Goal: Information Seeking & Learning: Find specific page/section

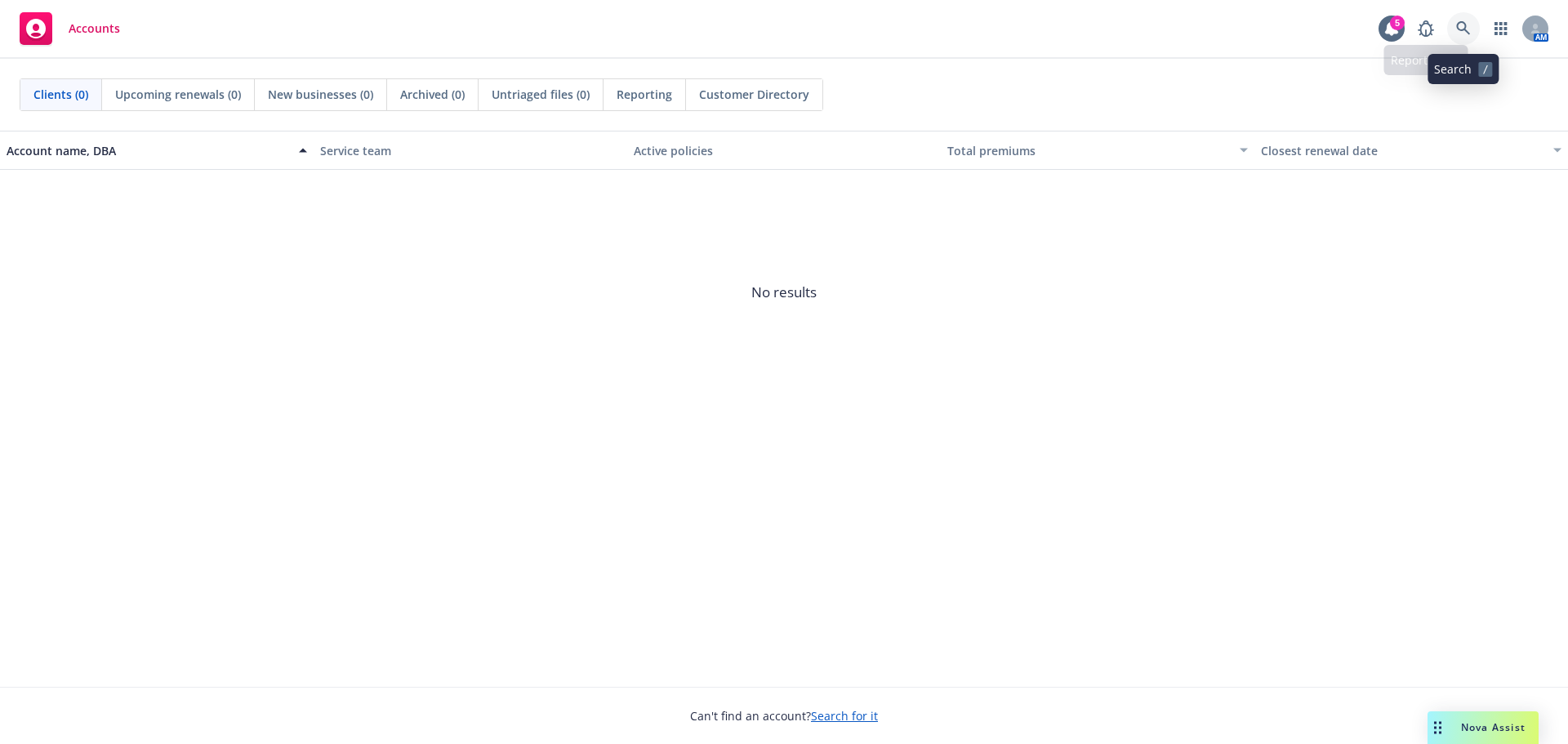
click at [1478, 20] on link at bounding box center [1463, 29] width 33 height 33
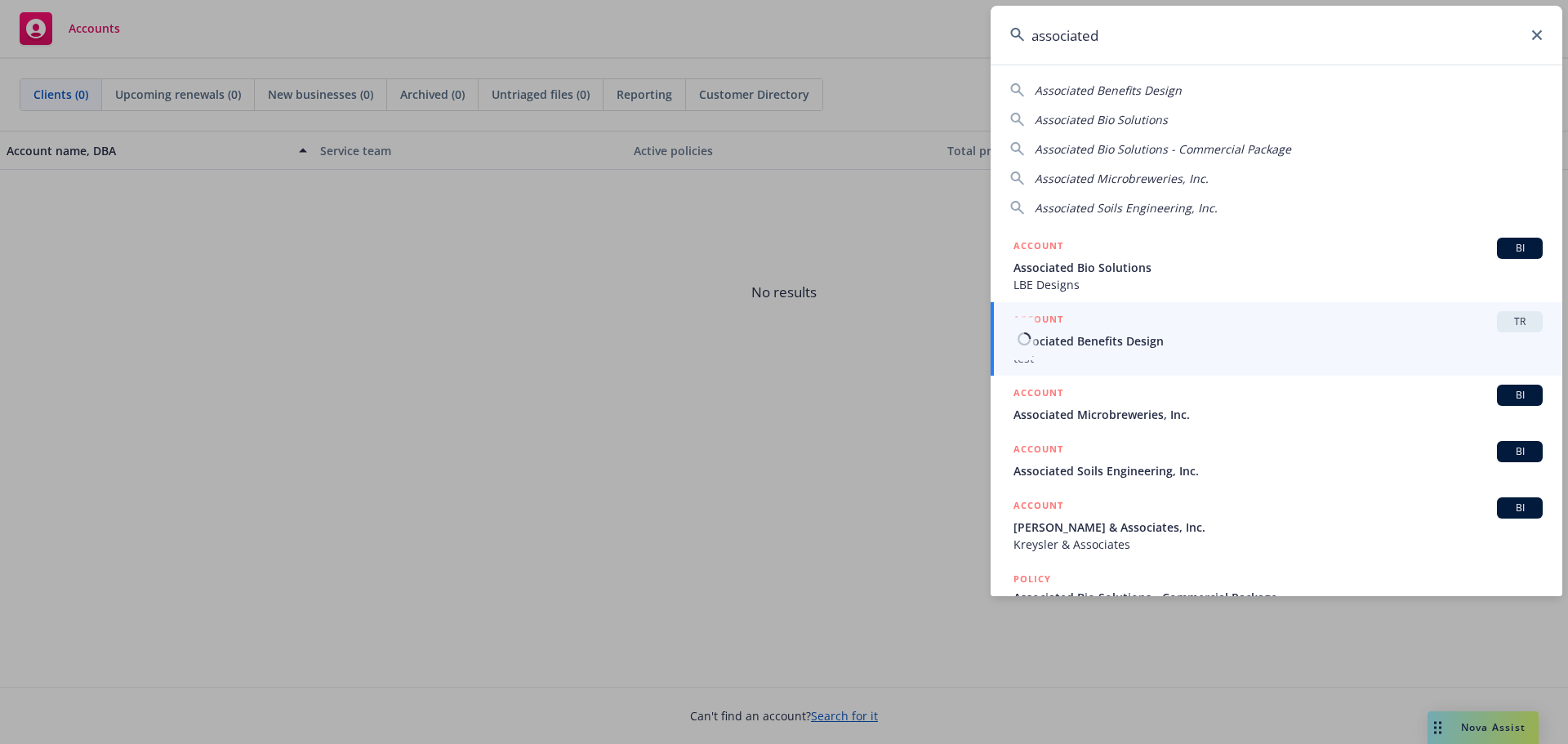
type input "associated"
click at [1100, 349] on span "test" at bounding box center [1278, 358] width 529 height 17
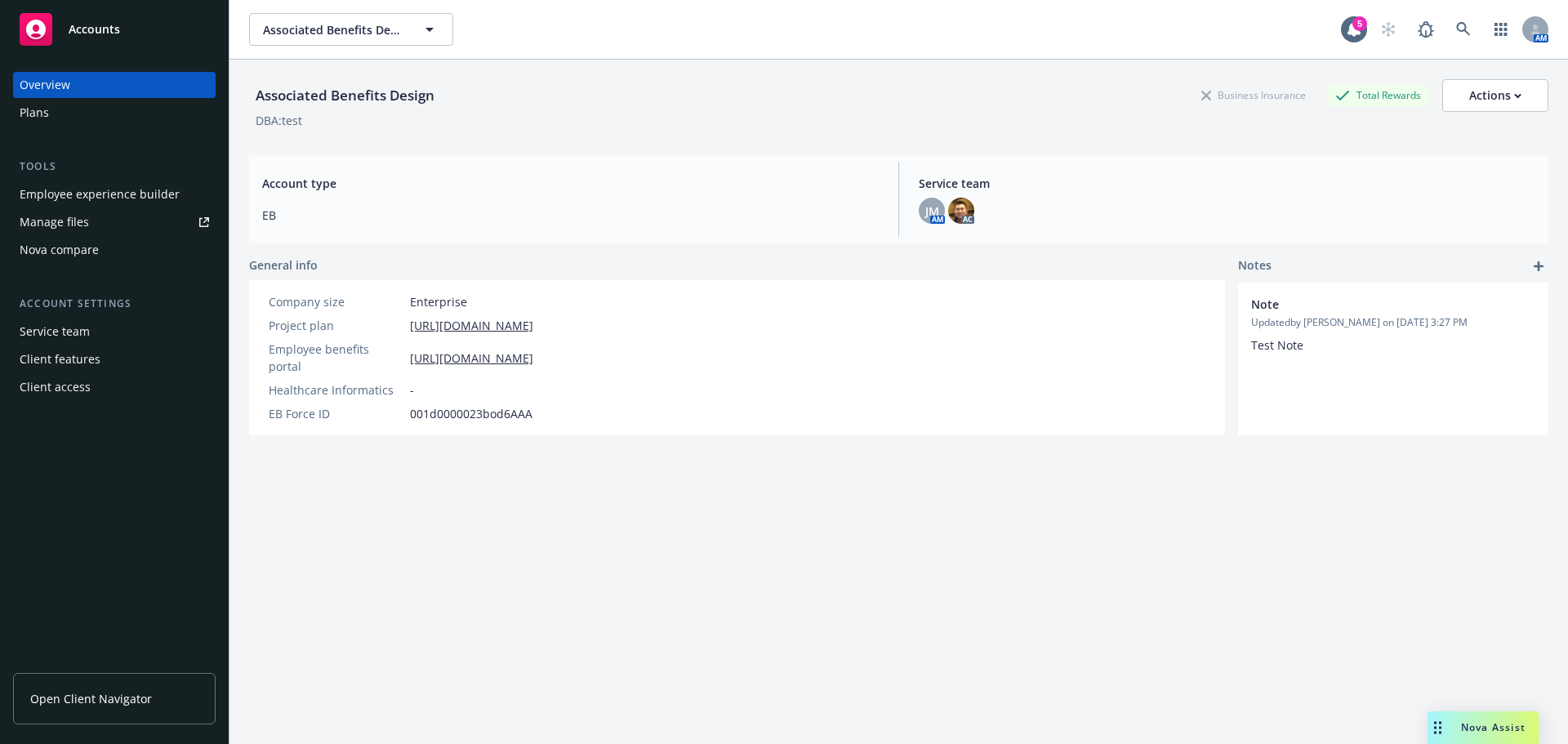
click at [79, 217] on div "Manage files" at bounding box center [54, 222] width 70 height 26
